Goal: Task Accomplishment & Management: Manage account settings

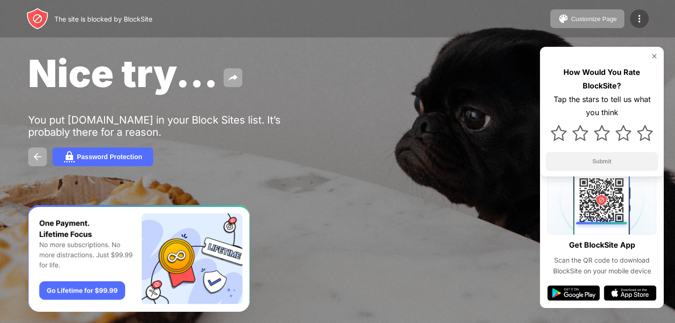
click at [637, 20] on img at bounding box center [638, 18] width 11 height 11
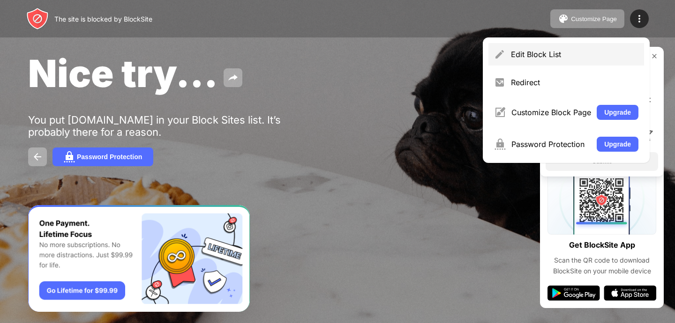
click at [511, 61] on div "Edit Block List" at bounding box center [566, 54] width 156 height 22
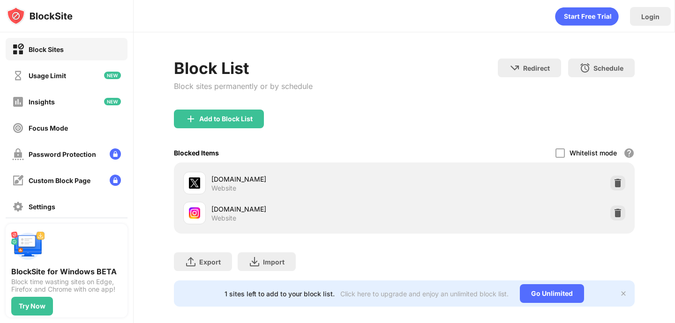
click at [619, 216] on img at bounding box center [617, 212] width 9 height 9
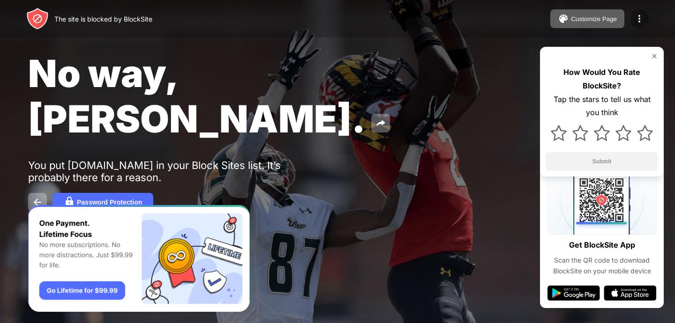
click at [639, 22] on img at bounding box center [638, 18] width 11 height 11
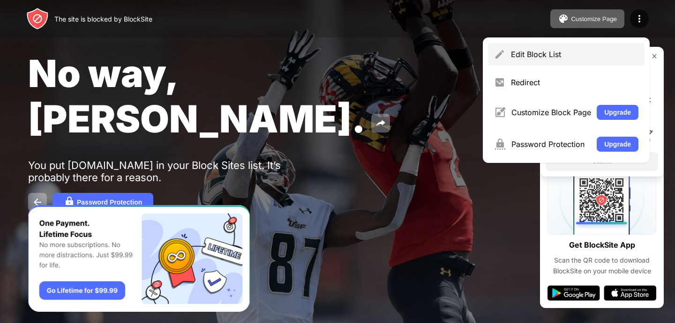
click at [489, 49] on div "Edit Block List" at bounding box center [566, 54] width 156 height 22
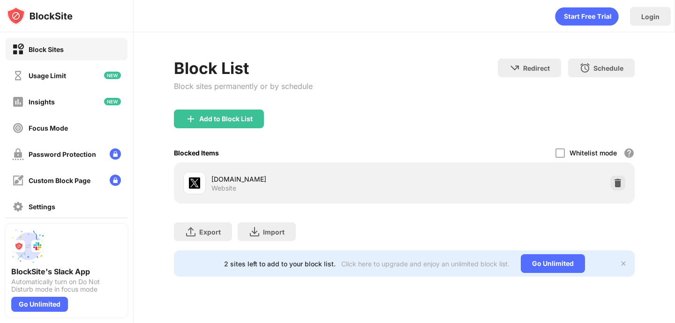
click at [620, 181] on img at bounding box center [617, 182] width 9 height 9
